Goal: Task Accomplishment & Management: Use online tool/utility

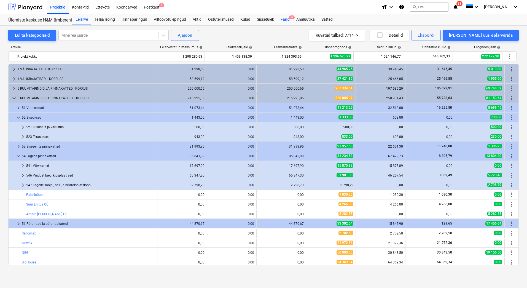
click at [287, 20] on div "Failid 8" at bounding box center [285, 19] width 16 height 11
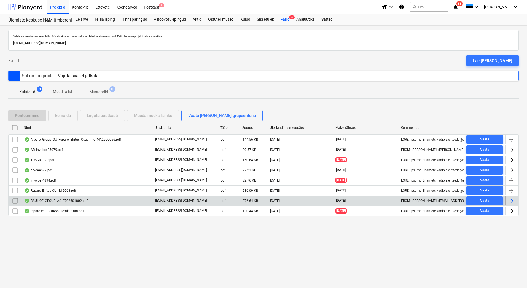
click at [512, 202] on div at bounding box center [511, 200] width 7 height 7
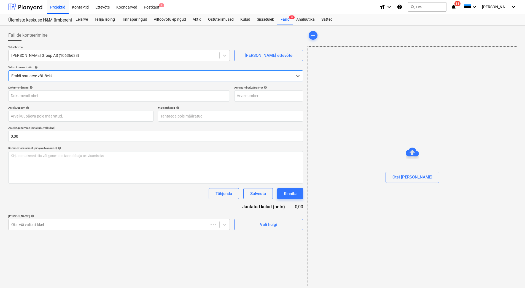
type input "0702601802"
type input "[DATE]"
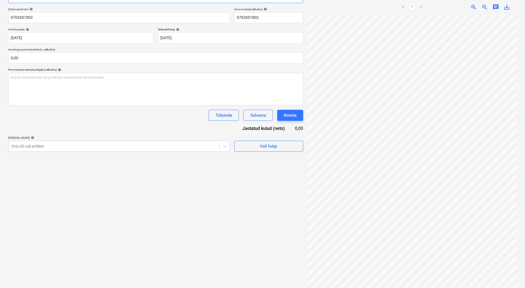
scroll to position [52, 0]
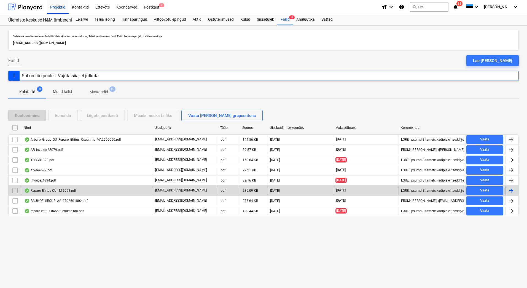
click at [509, 192] on div at bounding box center [511, 190] width 7 height 7
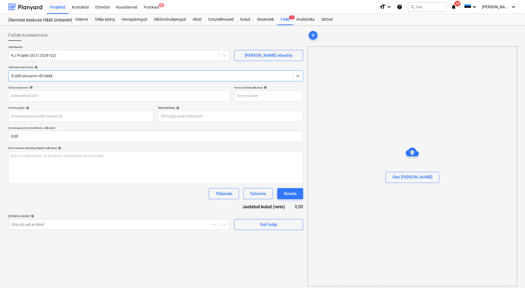
type input "M-2068"
type input "[DATE]"
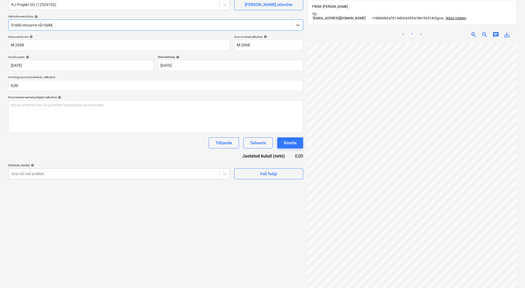
scroll to position [78, 0]
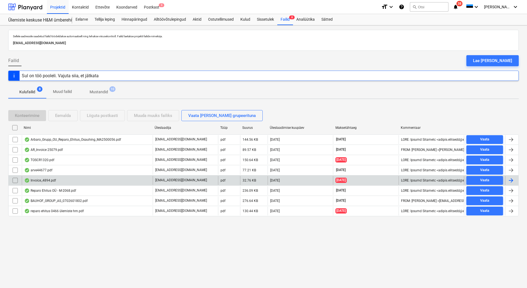
click at [511, 181] on div at bounding box center [511, 180] width 7 height 7
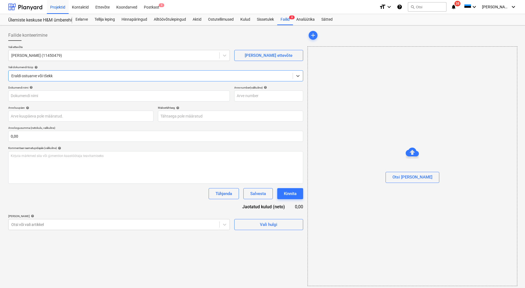
type input "4894"
type input "[DATE]"
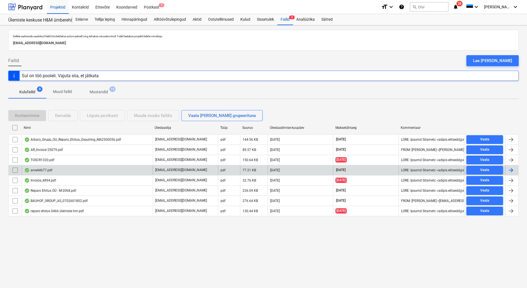
click at [512, 168] on div at bounding box center [511, 170] width 7 height 7
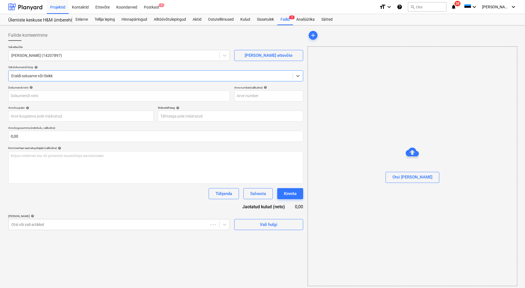
type input "44677"
type input "[DATE]"
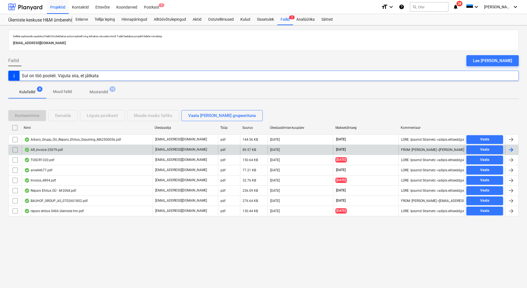
click at [515, 148] on div at bounding box center [511, 149] width 13 height 9
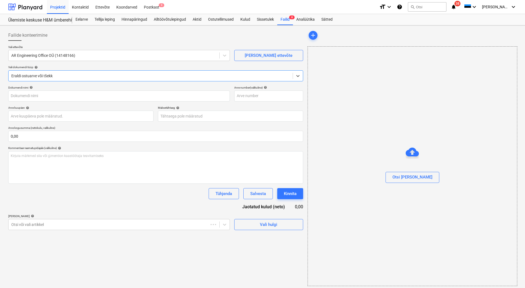
type input "25079"
type input "[DATE]"
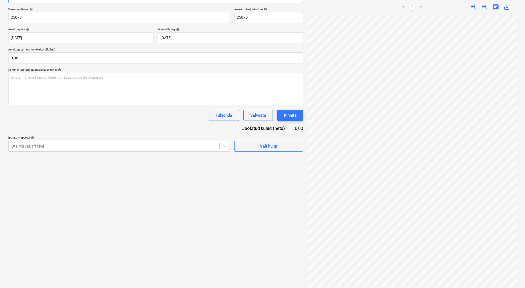
scroll to position [0, 14]
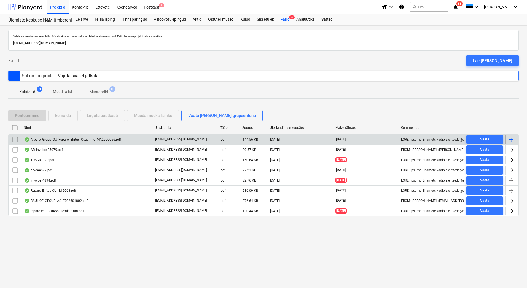
click at [514, 140] on div at bounding box center [511, 139] width 7 height 7
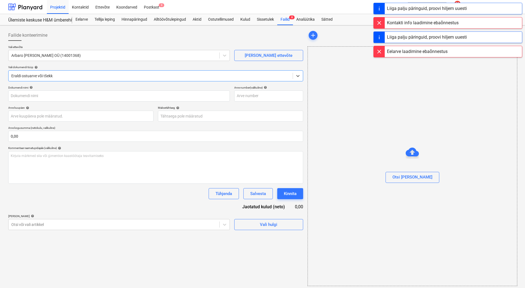
type input "MA2500056"
type input "[DATE]"
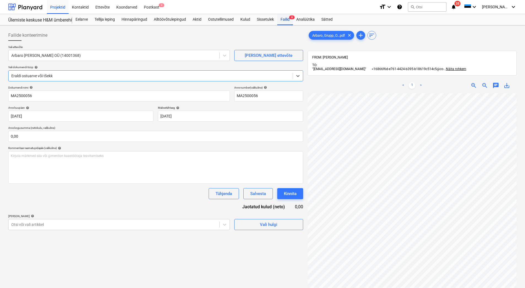
click at [285, 20] on div "Failid 8" at bounding box center [285, 19] width 16 height 11
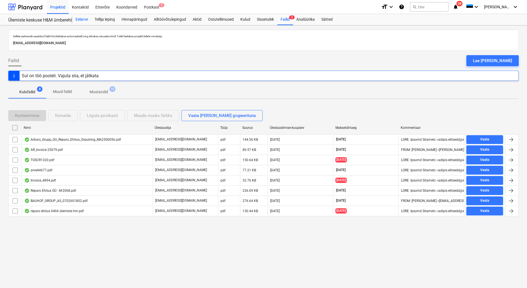
click at [87, 19] on div "Eelarve" at bounding box center [81, 19] width 19 height 11
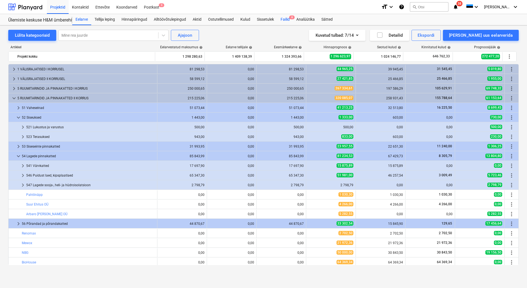
click at [286, 20] on div "Failid 8" at bounding box center [285, 19] width 16 height 11
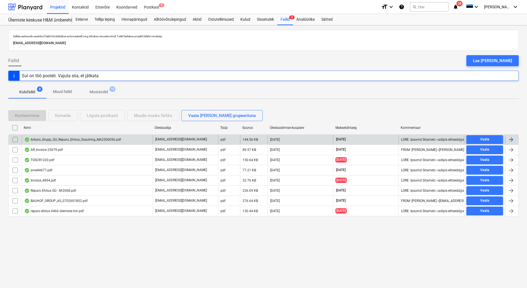
click at [510, 138] on div at bounding box center [511, 139] width 7 height 7
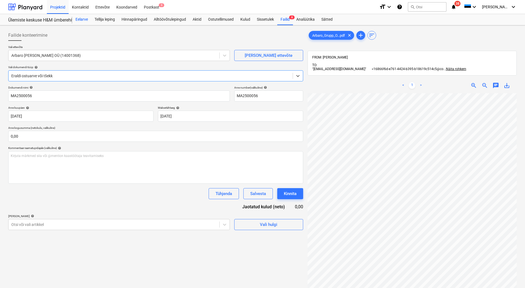
click at [84, 19] on div "Eelarve" at bounding box center [81, 19] width 19 height 11
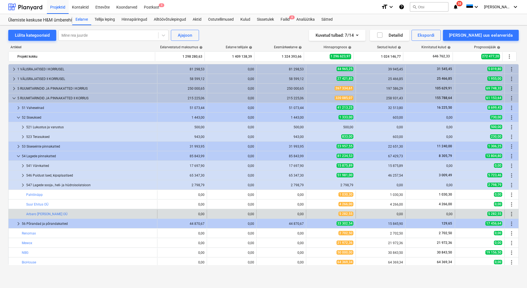
click at [513, 215] on span "more_vert" at bounding box center [511, 214] width 7 height 7
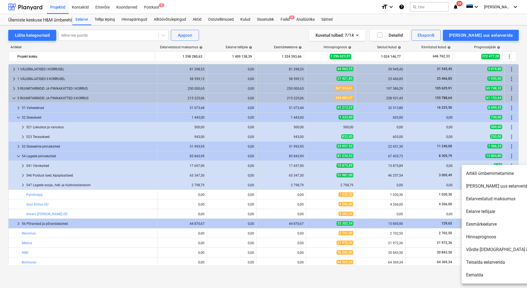
click at [388, 212] on div at bounding box center [263, 144] width 527 height 288
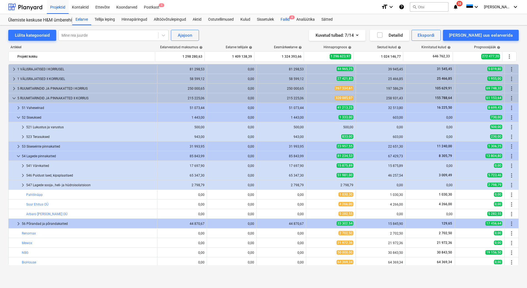
click at [289, 20] on div "Failid 8" at bounding box center [285, 19] width 16 height 11
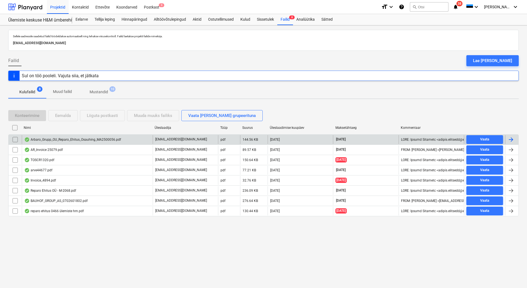
click at [510, 139] on div at bounding box center [511, 139] width 7 height 7
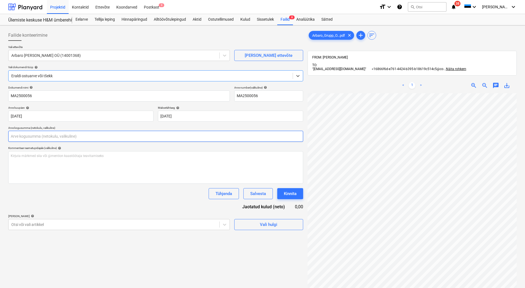
click at [96, 134] on input "text" at bounding box center [155, 136] width 295 height 11
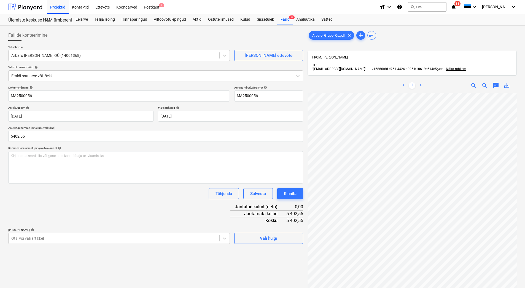
type input "5 402,55"
drag, startPoint x: 105, startPoint y: 211, endPoint x: 108, endPoint y: 209, distance: 3.6
click at [106, 211] on div "Dokumendi nimi help MA2500056 Arve number (valikuline) help MA2500056 Arve kuup…" at bounding box center [155, 165] width 295 height 158
click at [258, 241] on span "Vali hulgi" at bounding box center [268, 238] width 55 height 7
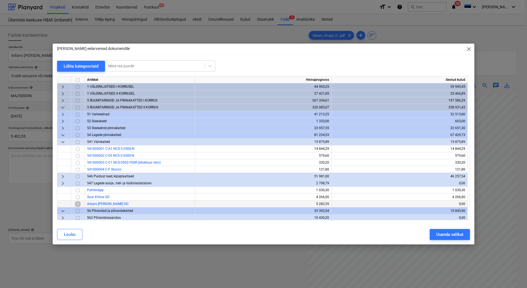
click at [77, 205] on input "checkbox" at bounding box center [77, 204] width 7 height 7
click at [455, 235] on div "Uuenda valikut" at bounding box center [449, 234] width 27 height 7
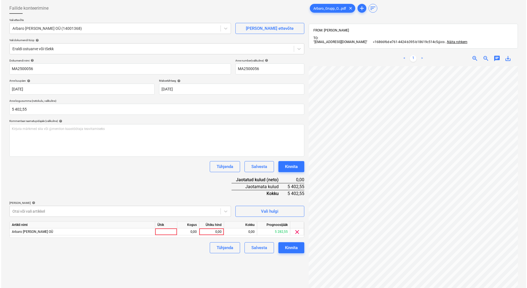
scroll to position [78, 0]
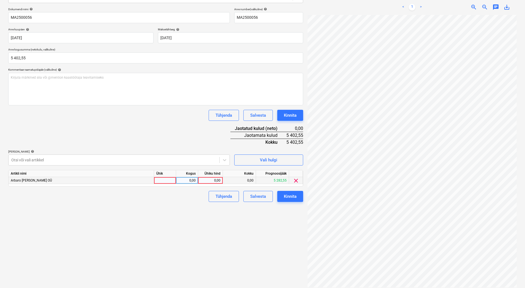
click at [170, 181] on div at bounding box center [165, 180] width 22 height 7
type input "tk"
click at [189, 181] on div "0,00" at bounding box center [186, 180] width 17 height 7
type input "1"
click at [205, 181] on div "0,00" at bounding box center [210, 180] width 20 height 7
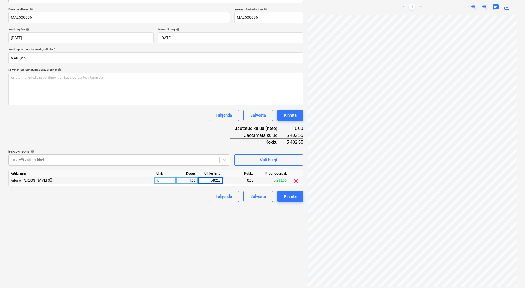
type input "5402,55"
click at [196, 217] on div "Failide konteerimine Vali ettevõte Arbaro [PERSON_NAME] OÜ (14001368) [PERSON_N…" at bounding box center [155, 119] width 299 height 340
click at [291, 198] on div "Kinnita" at bounding box center [290, 196] width 13 height 7
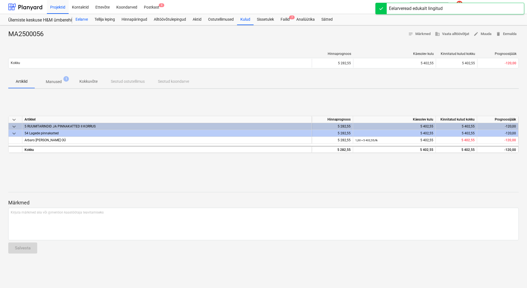
click at [83, 19] on div "Eelarve" at bounding box center [81, 19] width 19 height 11
